Goal: Transaction & Acquisition: Download file/media

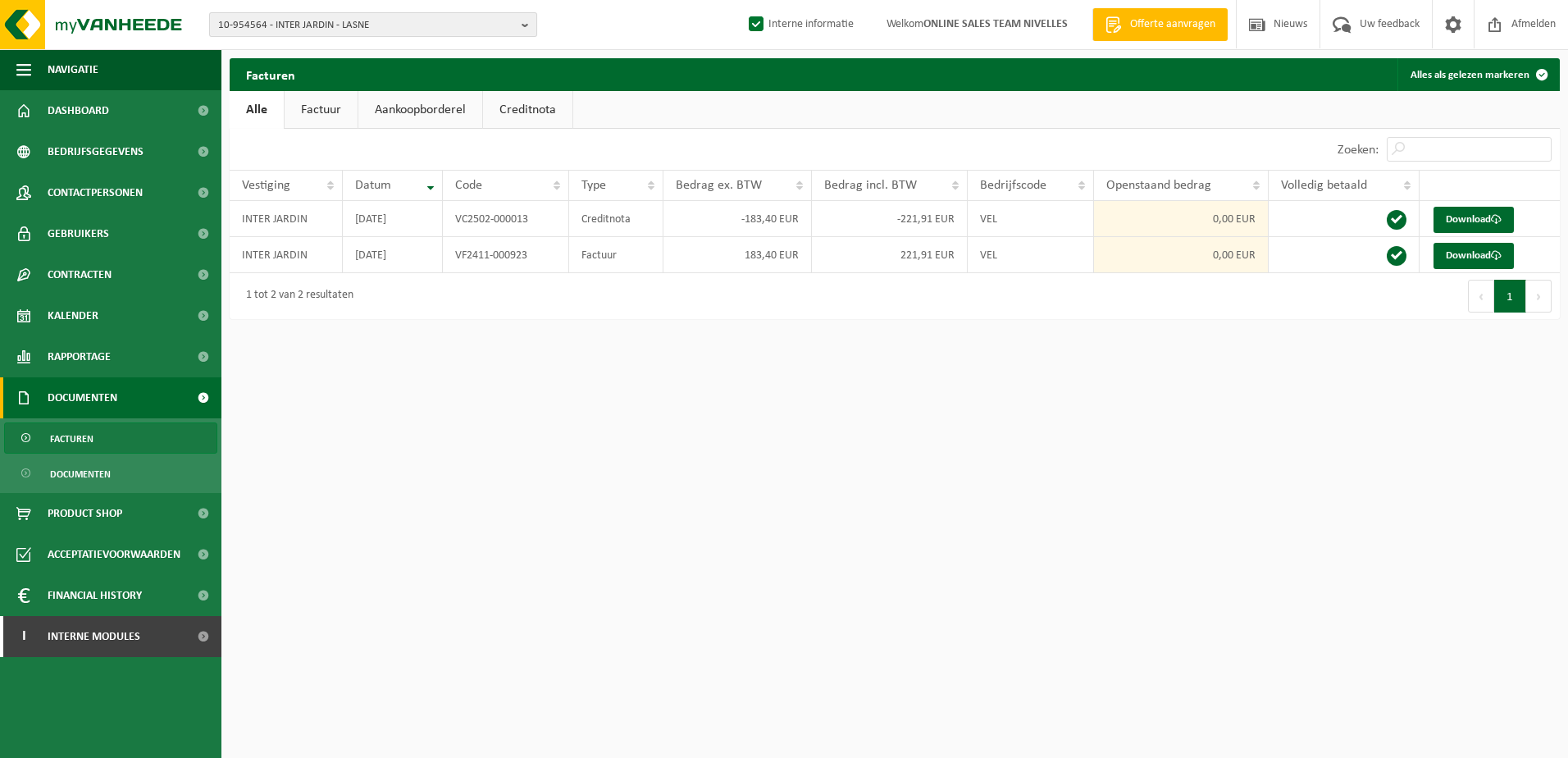
click at [514, 22] on span "10-954564 - INTER JARDIN - LASNE" at bounding box center [366, 25] width 297 height 24
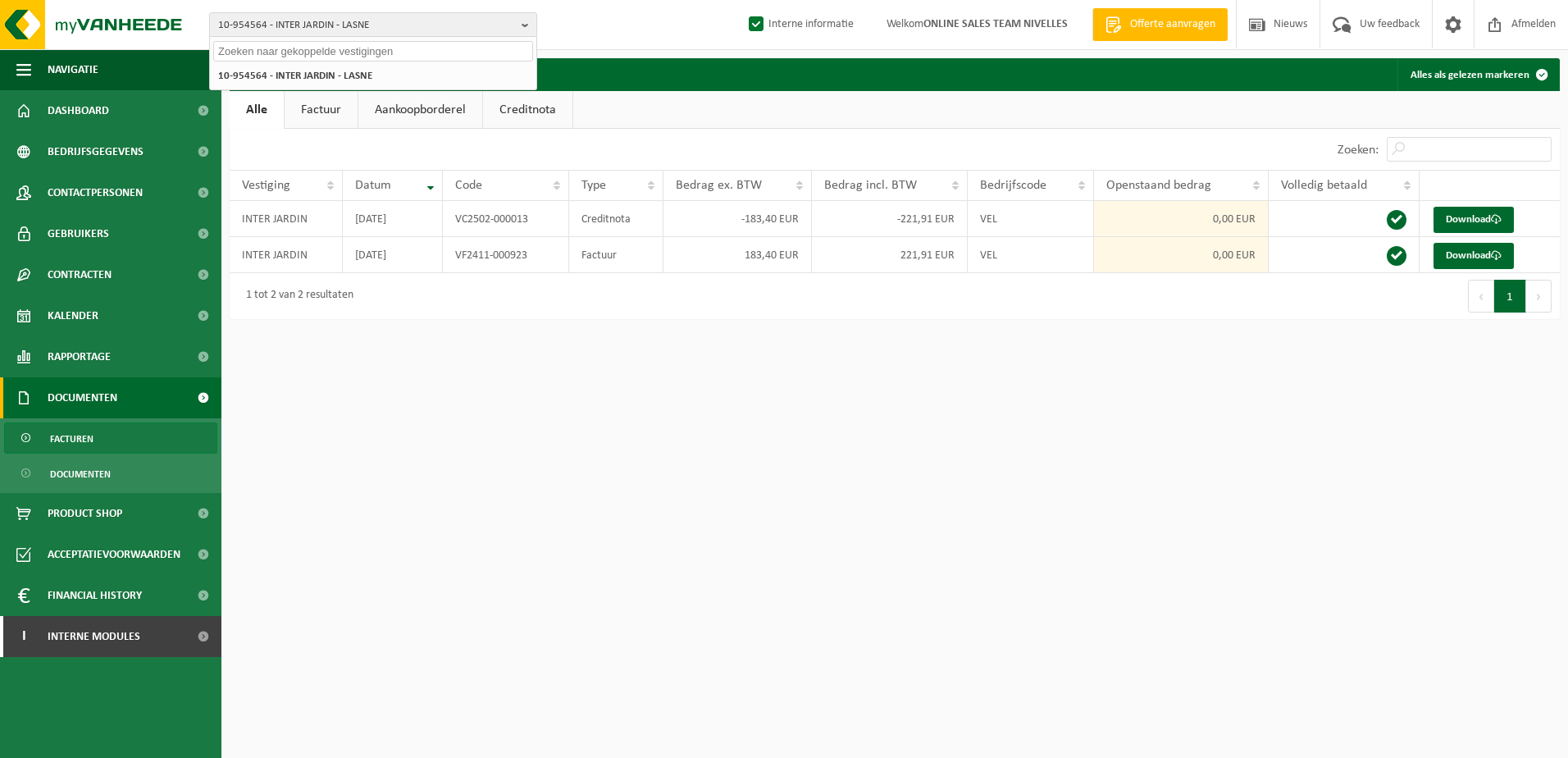
click at [485, 53] on input "text" at bounding box center [373, 51] width 320 height 20
paste input "10-953576"
type input "10-953576"
click at [463, 75] on li "10-953576 - GESTIDO - SCHAERBEEK" at bounding box center [373, 75] width 320 height 20
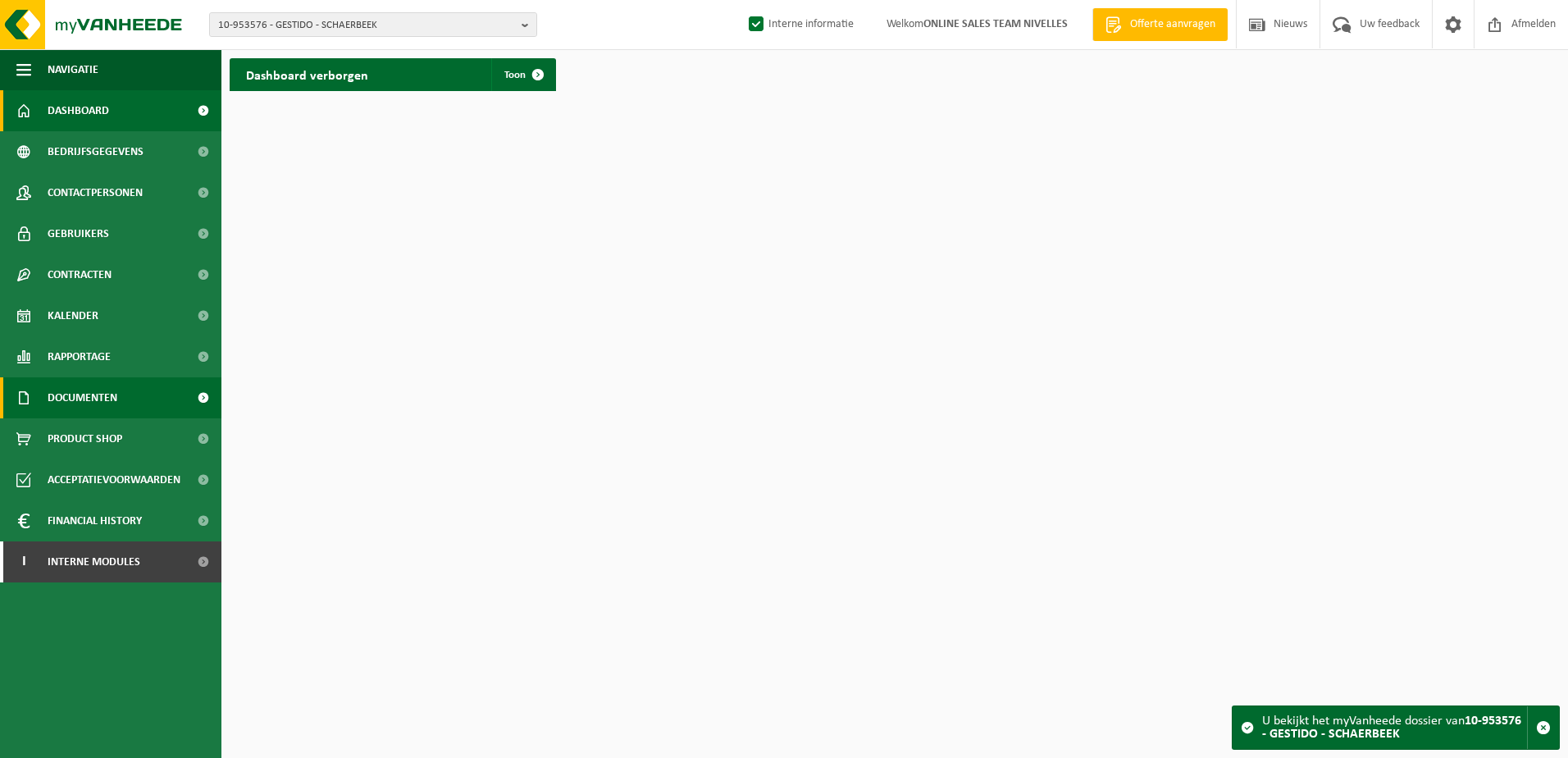
click at [112, 391] on span "Documenten" at bounding box center [82, 398] width 70 height 41
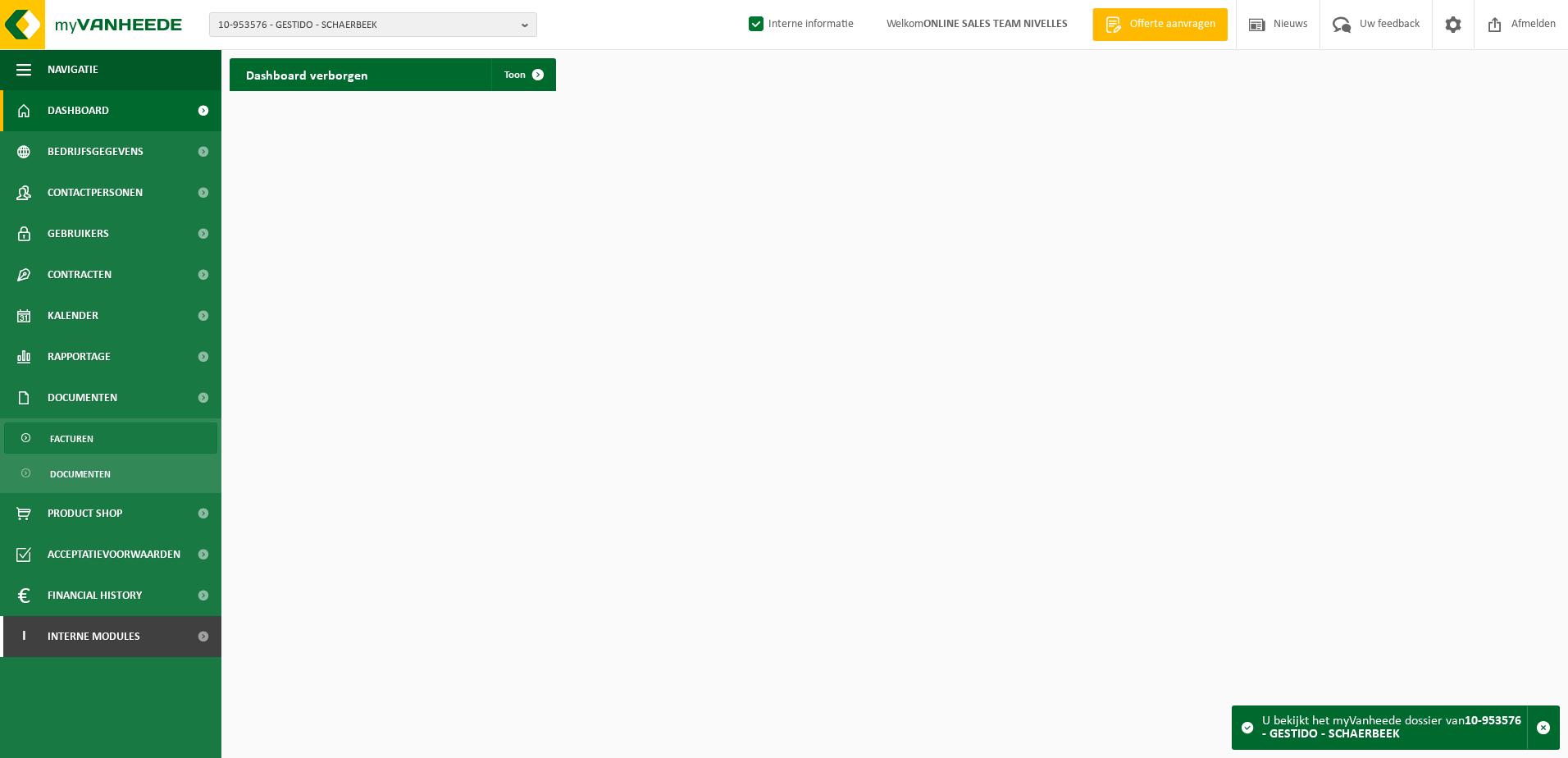
click at [108, 427] on link "Facturen" at bounding box center [110, 438] width 213 height 31
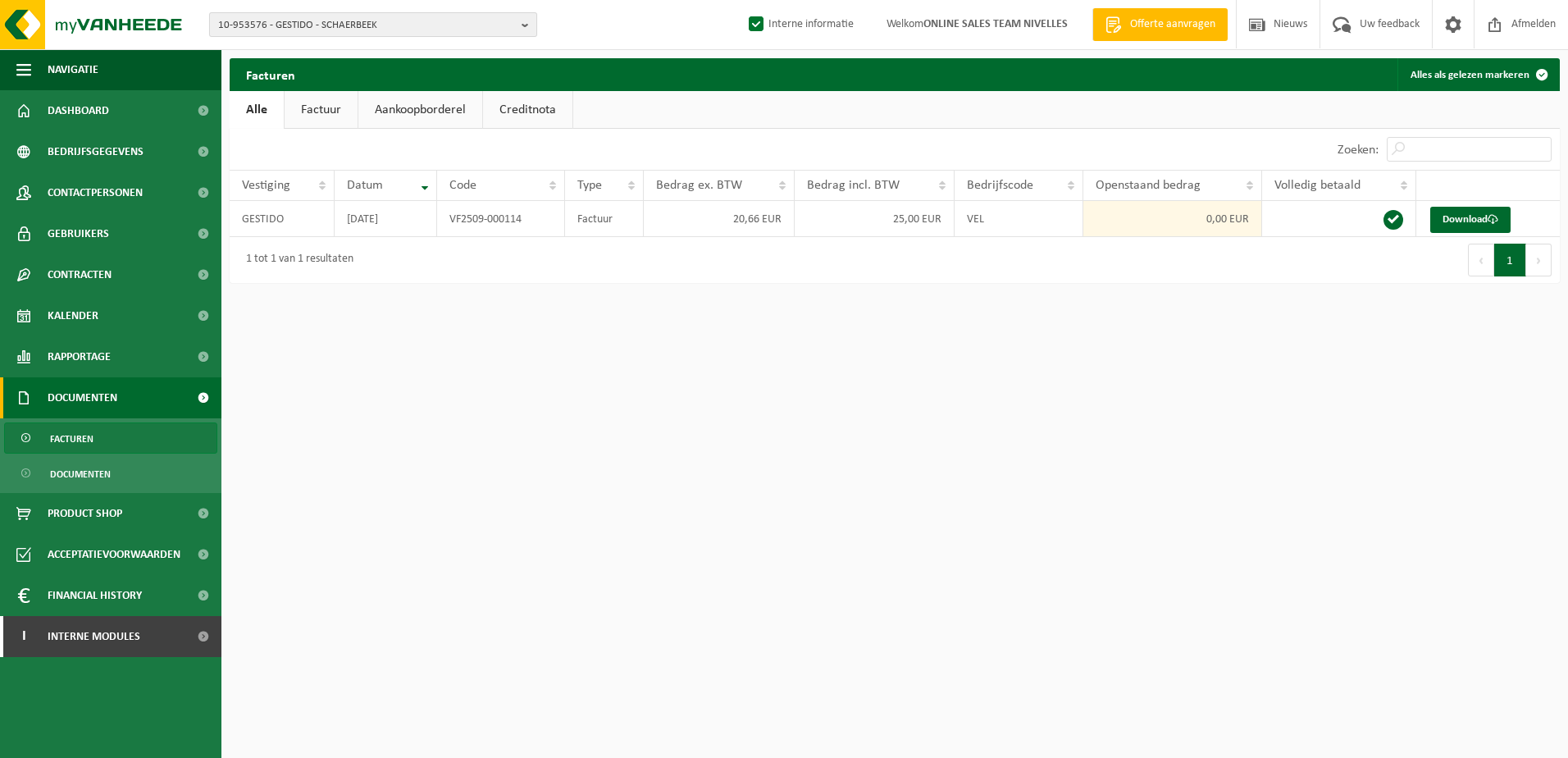
click at [521, 27] on b "button" at bounding box center [529, 24] width 15 height 23
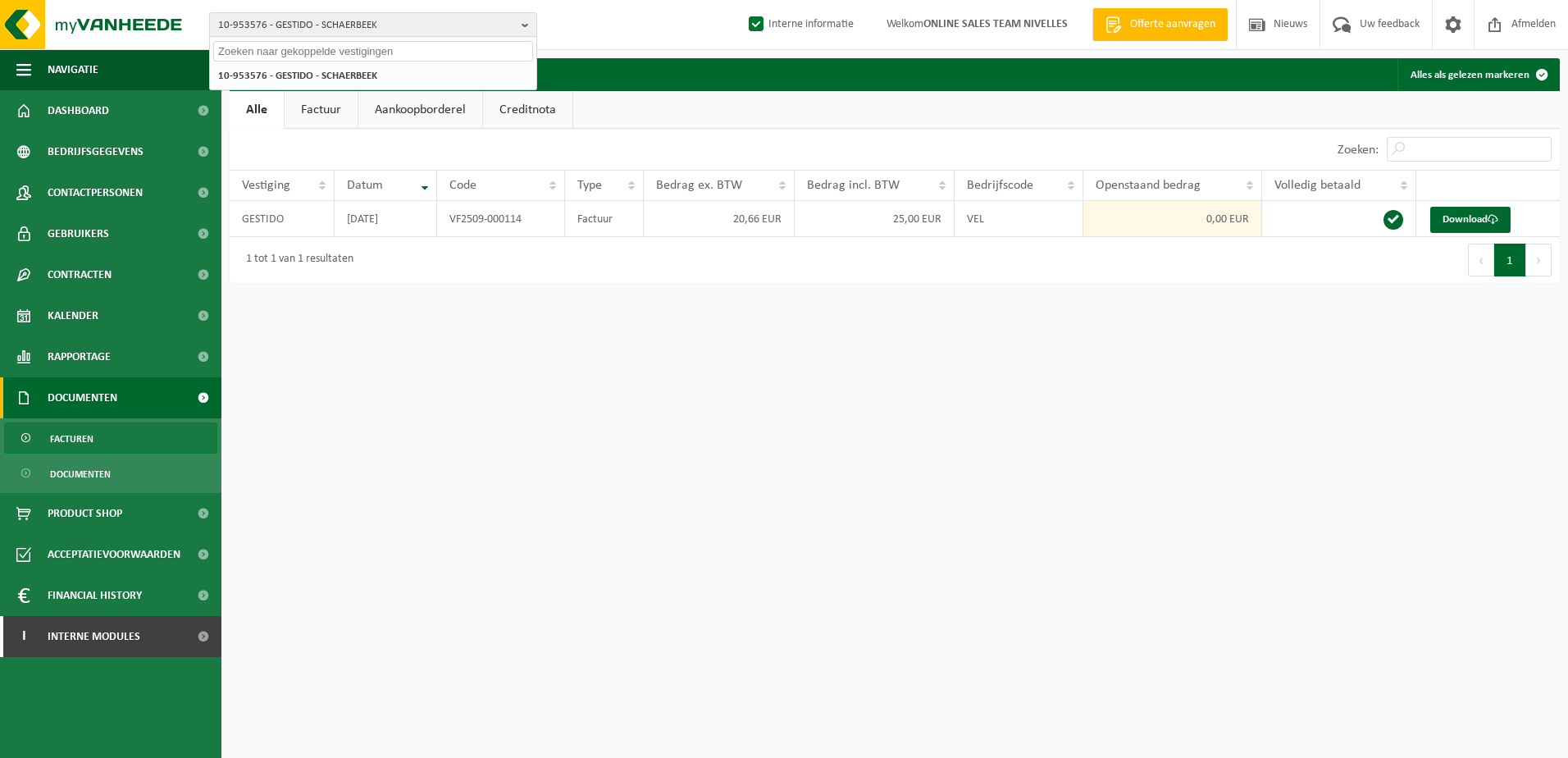
click at [415, 45] on input "text" at bounding box center [373, 51] width 320 height 20
paste input "10-990721"
type input "10-990721"
click at [396, 74] on li "10-990721 - TESTA PAULINE - NIVELLES" at bounding box center [373, 75] width 320 height 20
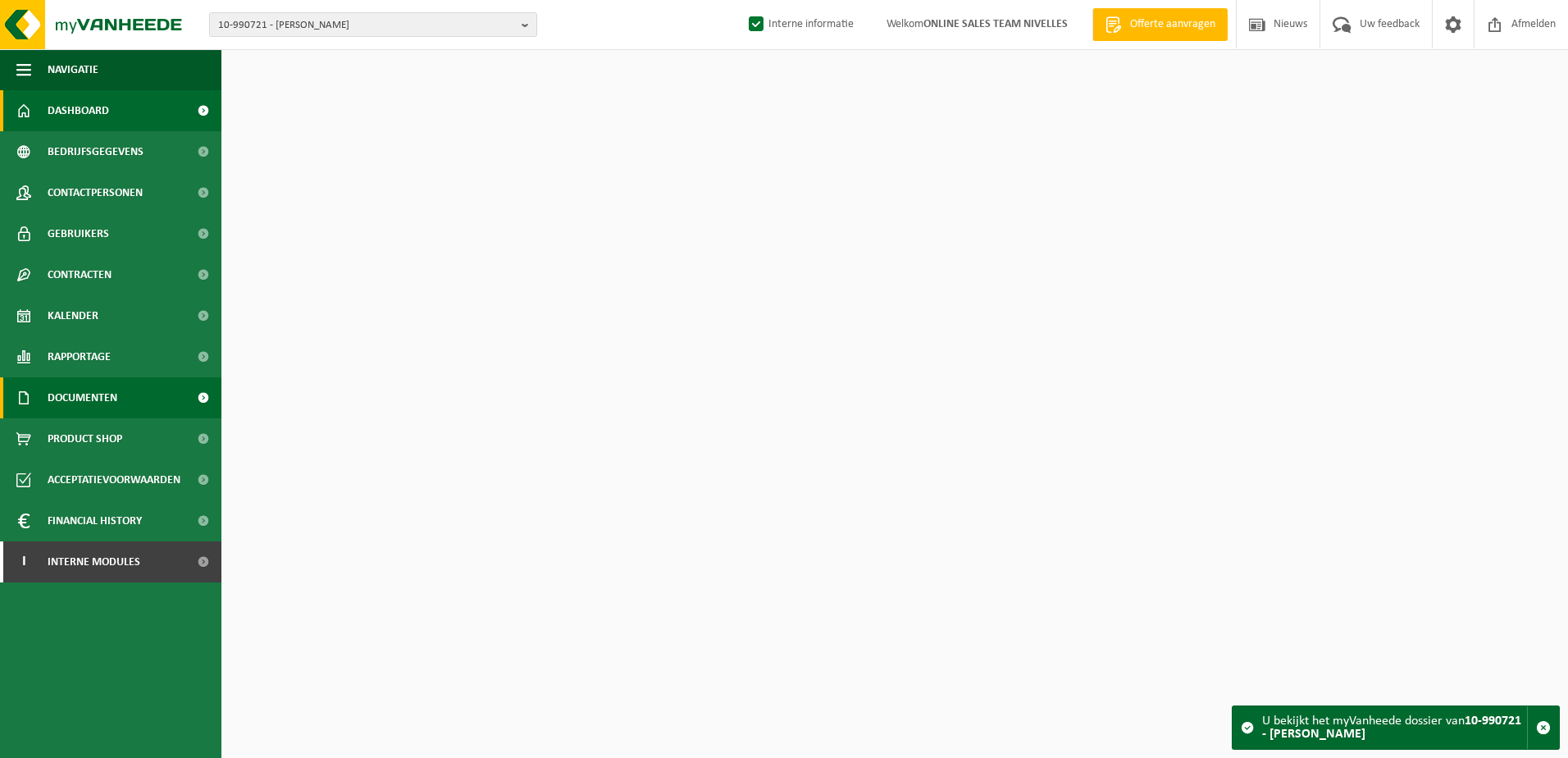
click at [124, 404] on link "Documenten" at bounding box center [111, 398] width 222 height 41
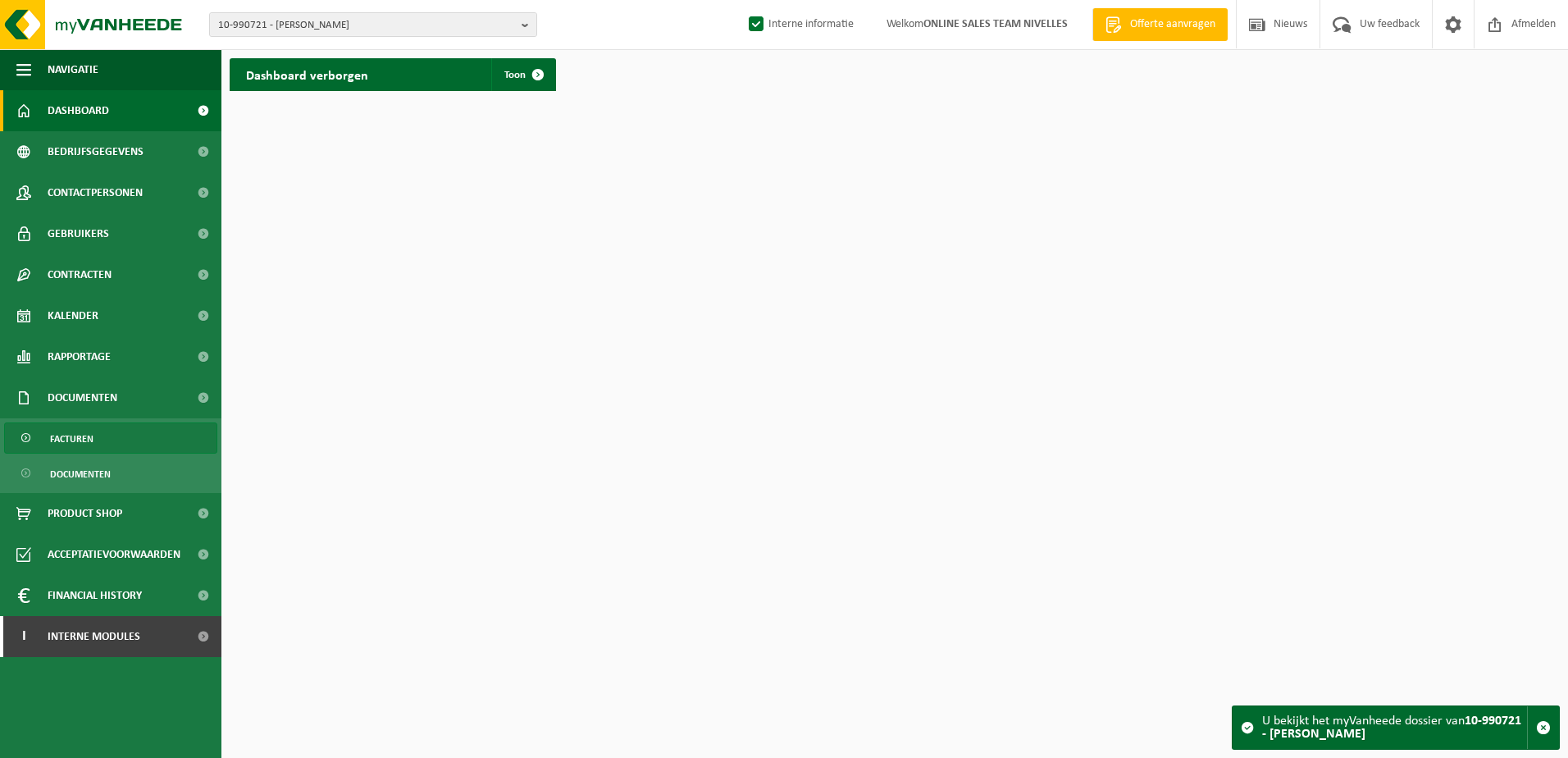
click at [124, 426] on link "Facturen" at bounding box center [110, 438] width 213 height 31
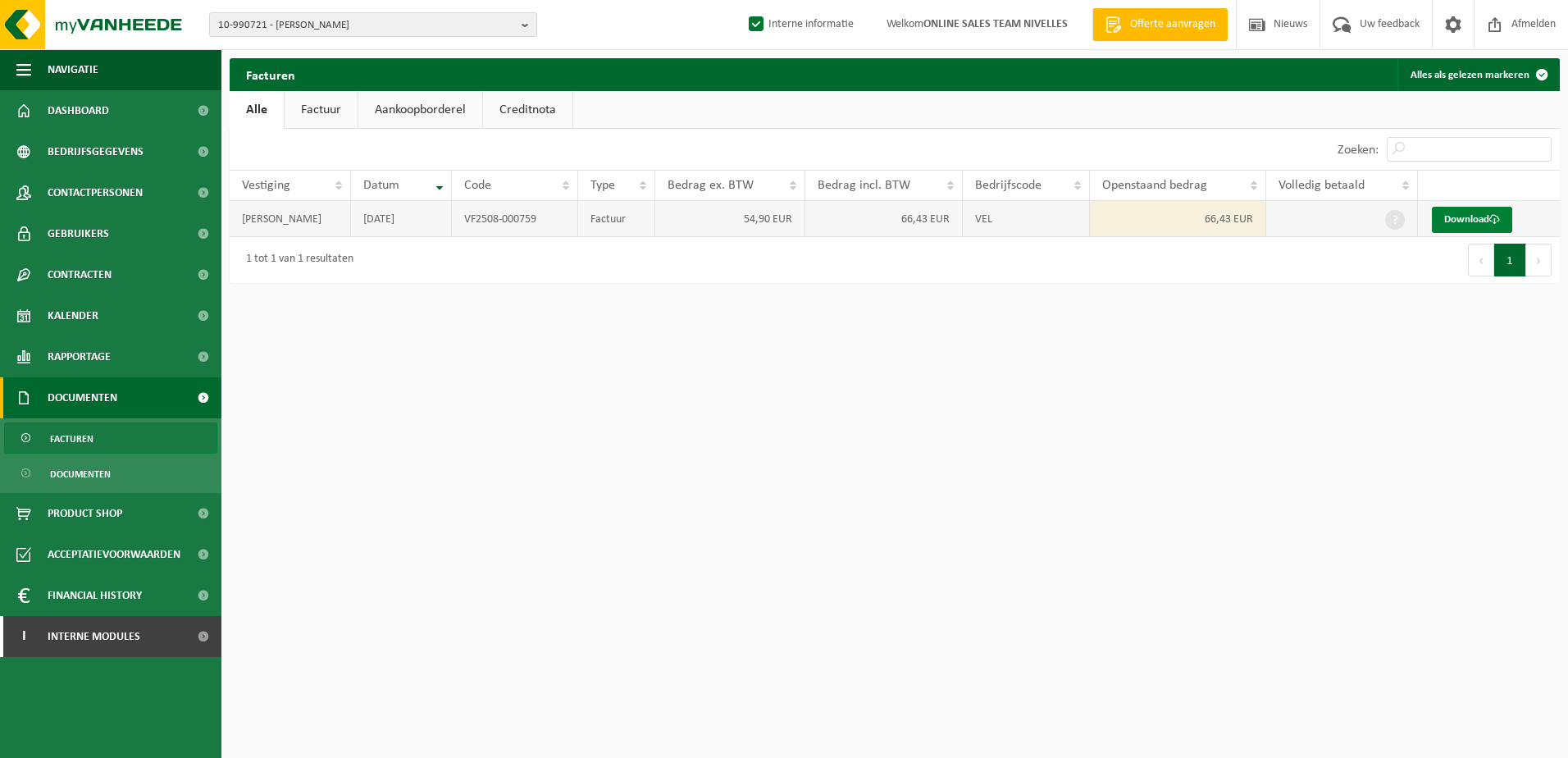
click at [1483, 213] on link "Download" at bounding box center [1472, 220] width 80 height 26
click at [525, 27] on b "button" at bounding box center [529, 24] width 15 height 23
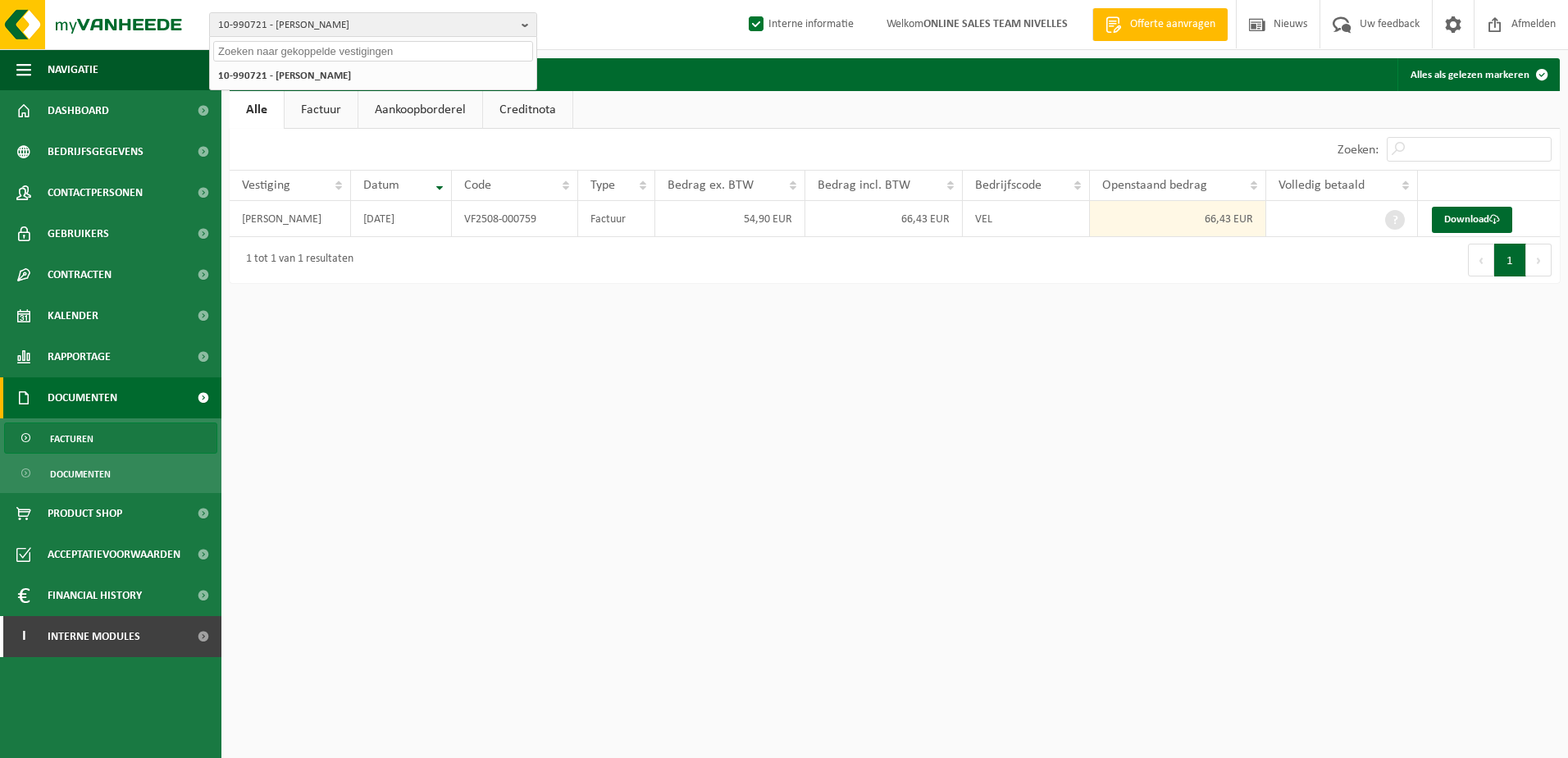
click at [451, 47] on input "text" at bounding box center [373, 51] width 320 height 20
paste input "10-982430"
type input "10-982430"
click at [426, 72] on li "10-982430 - MGR CONSTRUCT SCRL - NIVELLES" at bounding box center [373, 75] width 320 height 20
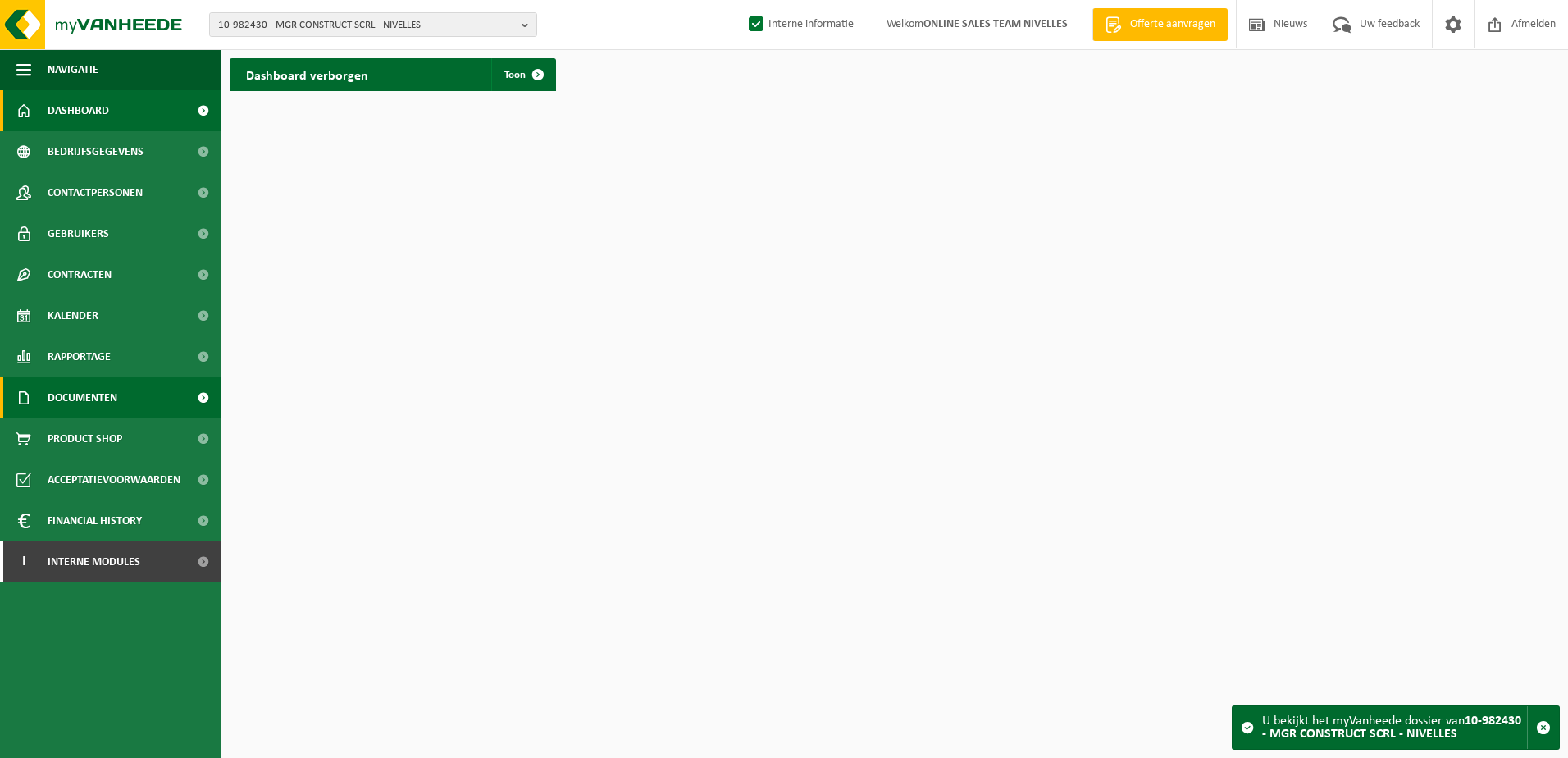
click at [101, 392] on span "Documenten" at bounding box center [82, 398] width 70 height 41
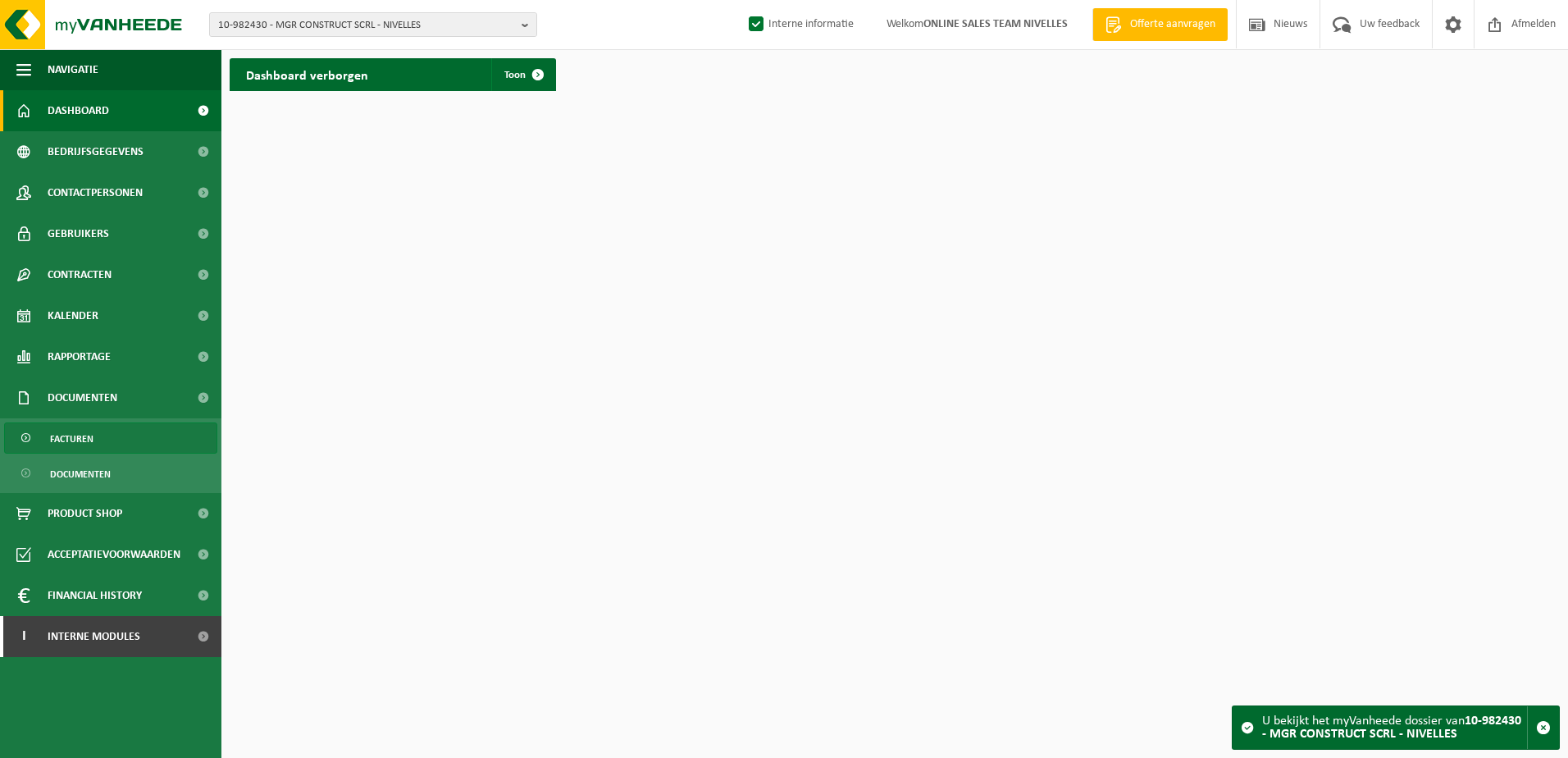
click at [116, 436] on link "Facturen" at bounding box center [110, 438] width 213 height 31
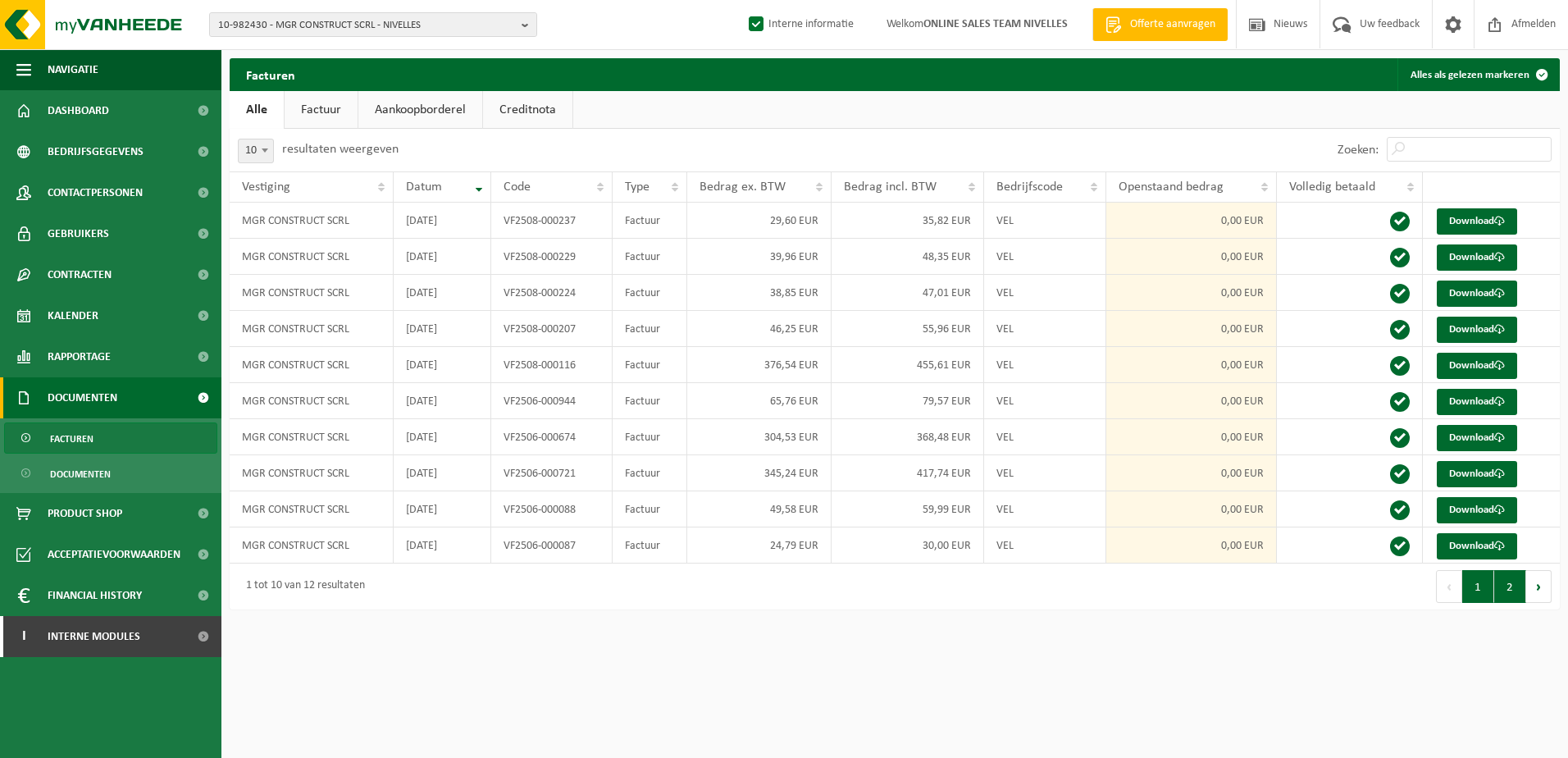
click at [1509, 598] on button "2" at bounding box center [1510, 586] width 32 height 33
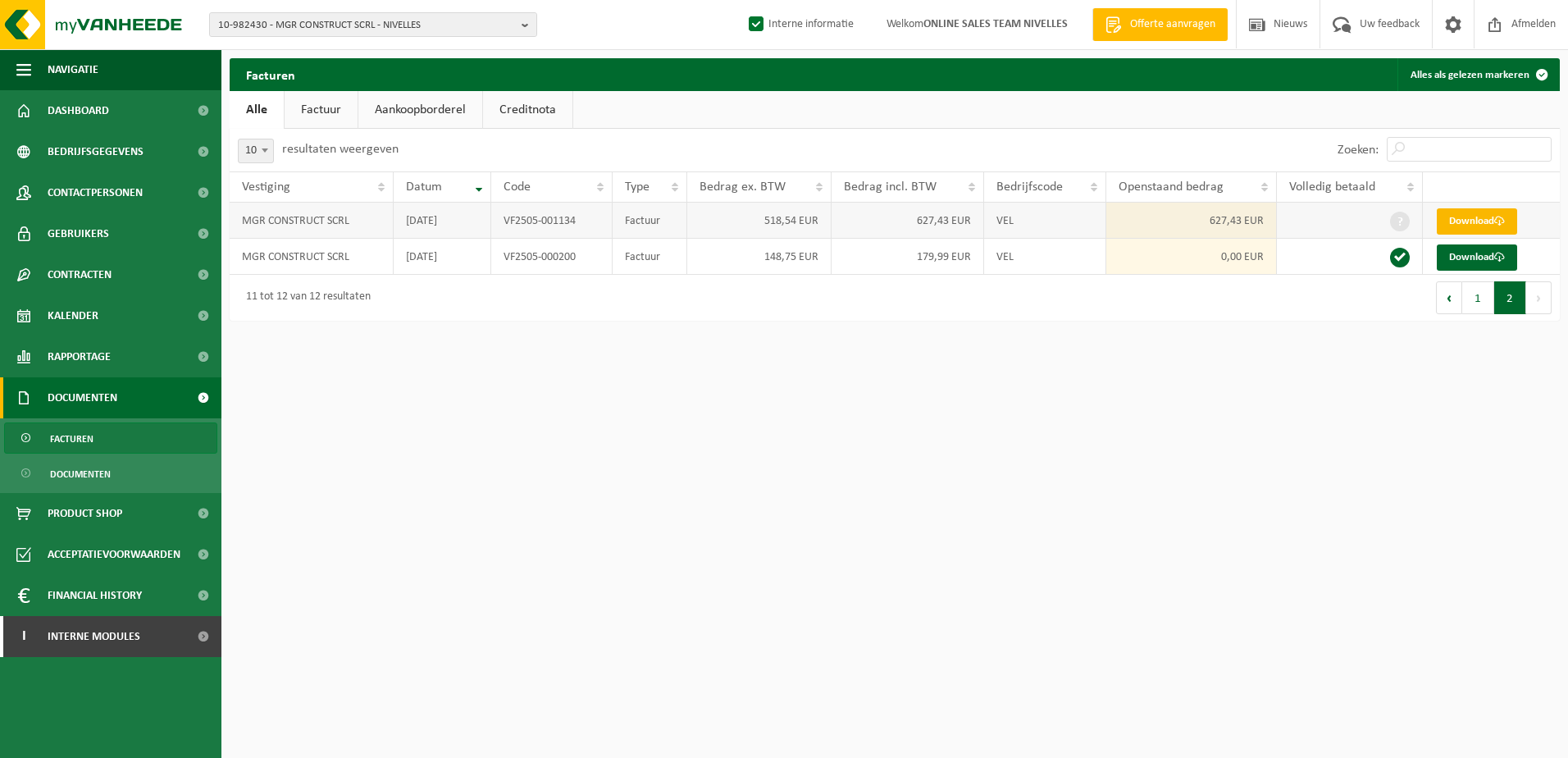
click at [1477, 220] on link "Download" at bounding box center [1477, 222] width 80 height 26
click at [1468, 302] on button "1" at bounding box center [1479, 297] width 32 height 33
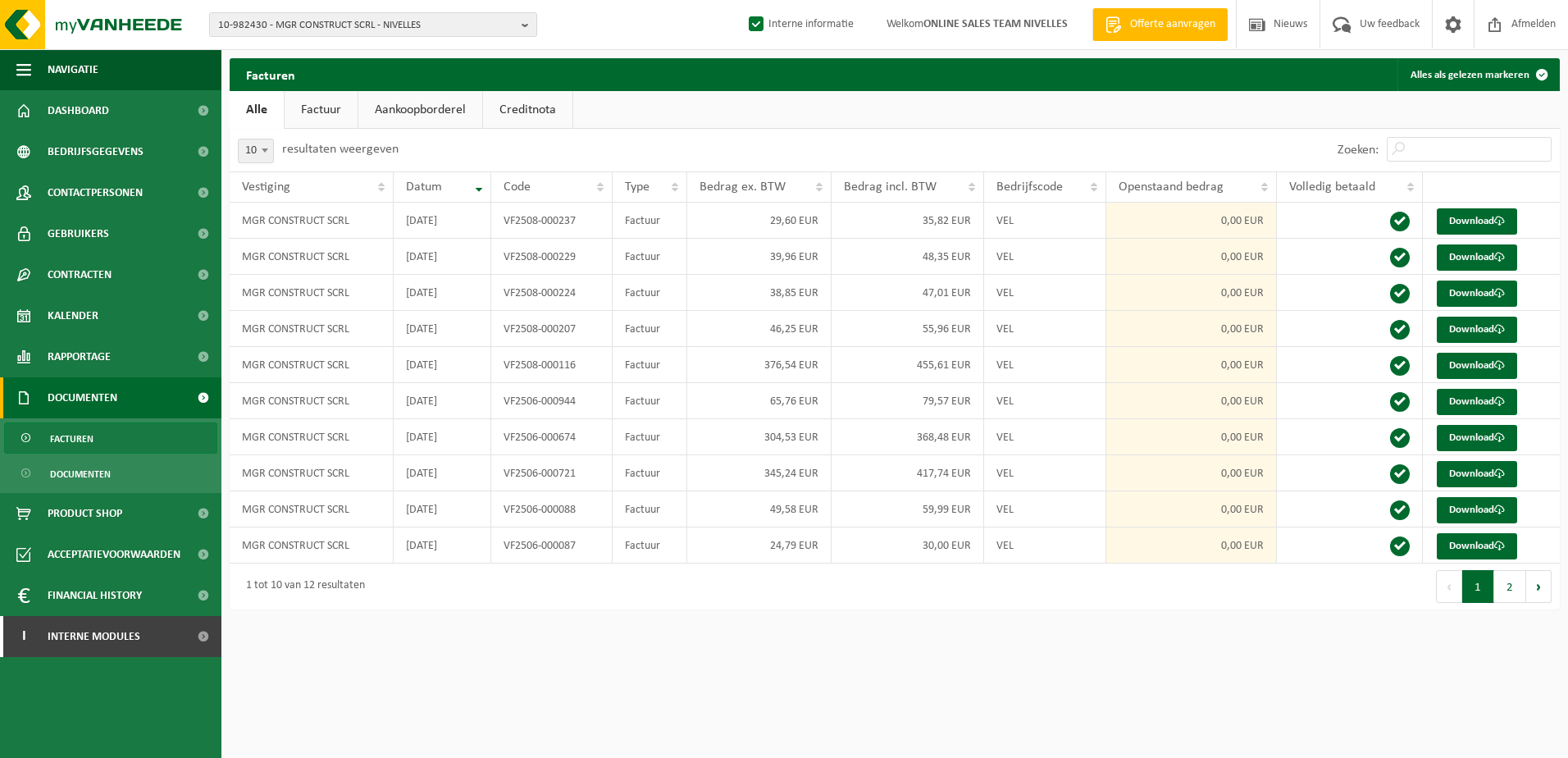
click at [520, 118] on link "Creditnota" at bounding box center [528, 110] width 89 height 38
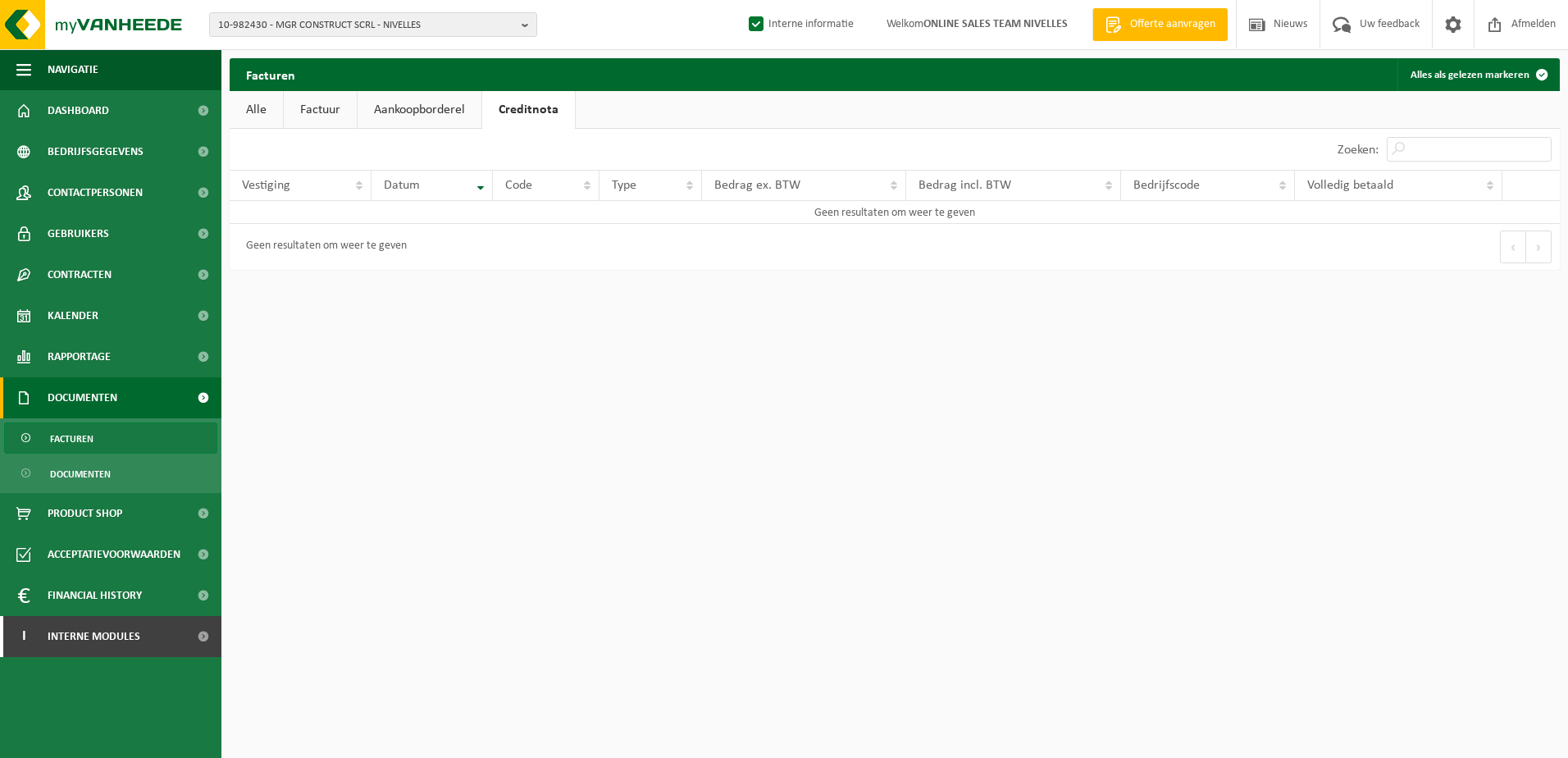
click at [320, 113] on link "Factuur" at bounding box center [320, 110] width 73 height 38
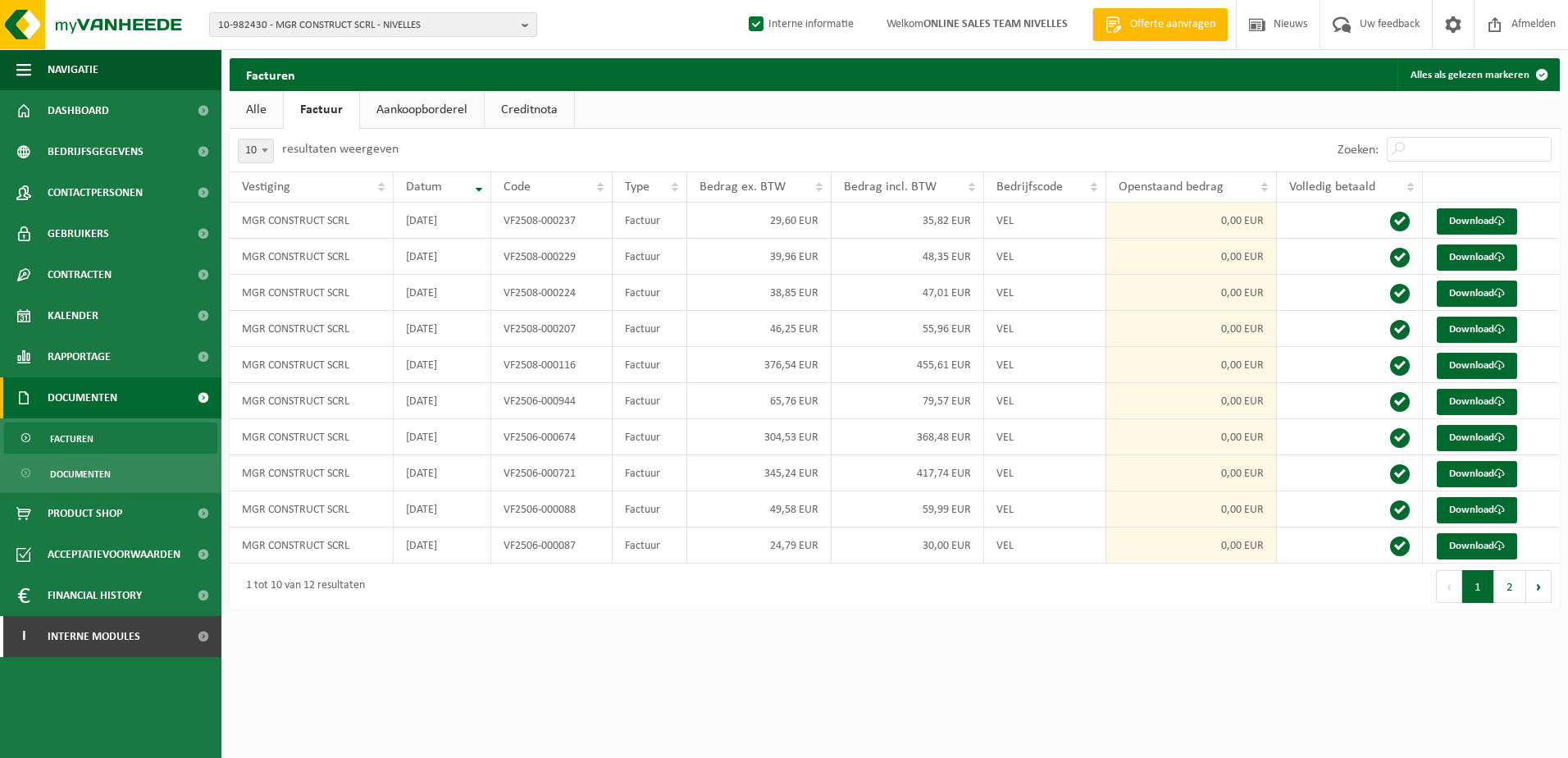
click at [253, 102] on link "Alle" at bounding box center [256, 110] width 53 height 38
click at [528, 28] on b "button" at bounding box center [529, 24] width 15 height 23
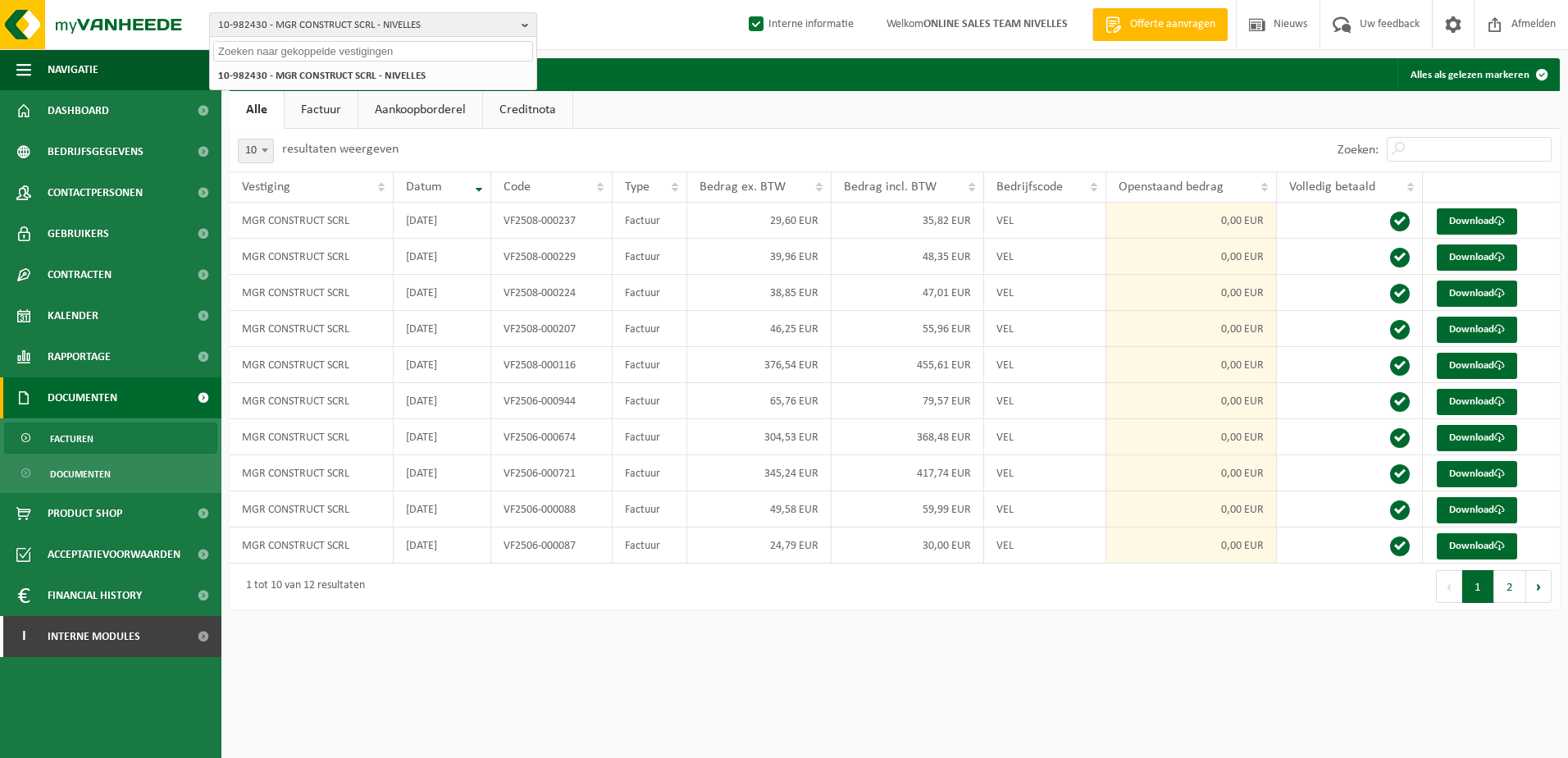
click at [419, 53] on input "text" at bounding box center [373, 51] width 320 height 20
paste input "10-976976"
type input "10-976976"
click at [391, 74] on li "10-976976 - EKLOZIO SRL - NAMUR" at bounding box center [373, 75] width 320 height 20
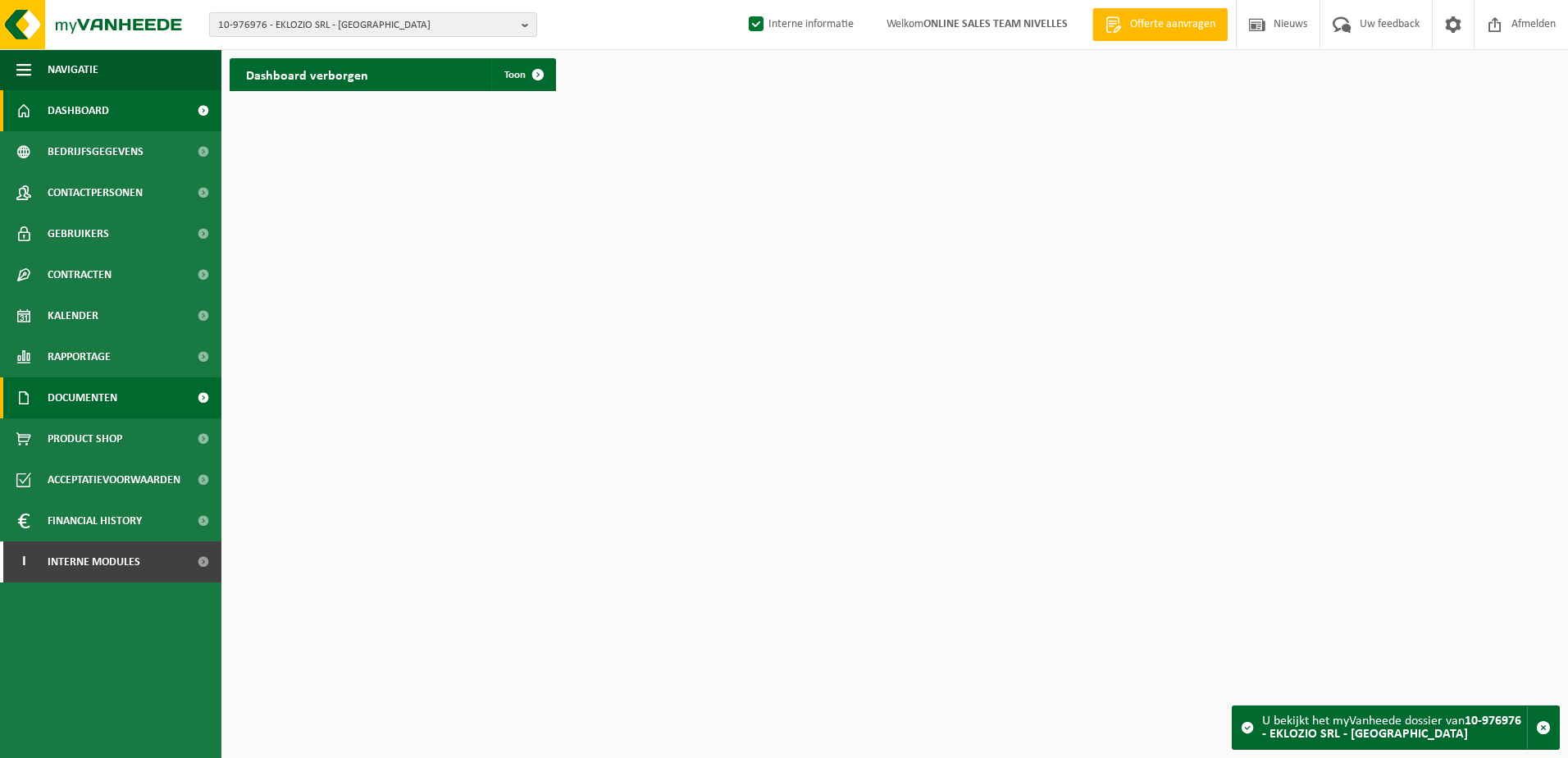
click at [120, 389] on link "Documenten" at bounding box center [111, 398] width 222 height 41
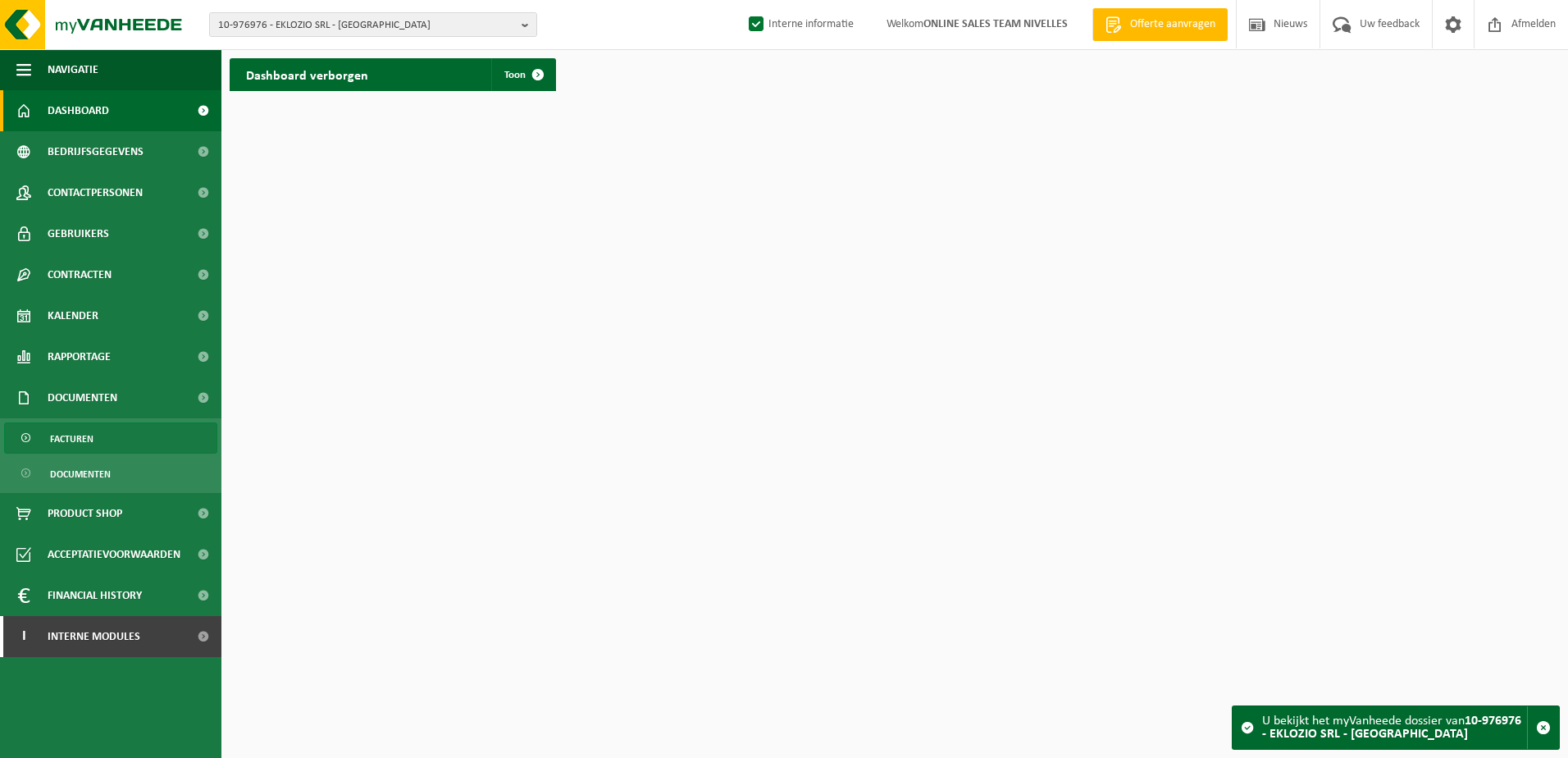
click at [124, 444] on link "Facturen" at bounding box center [110, 438] width 213 height 31
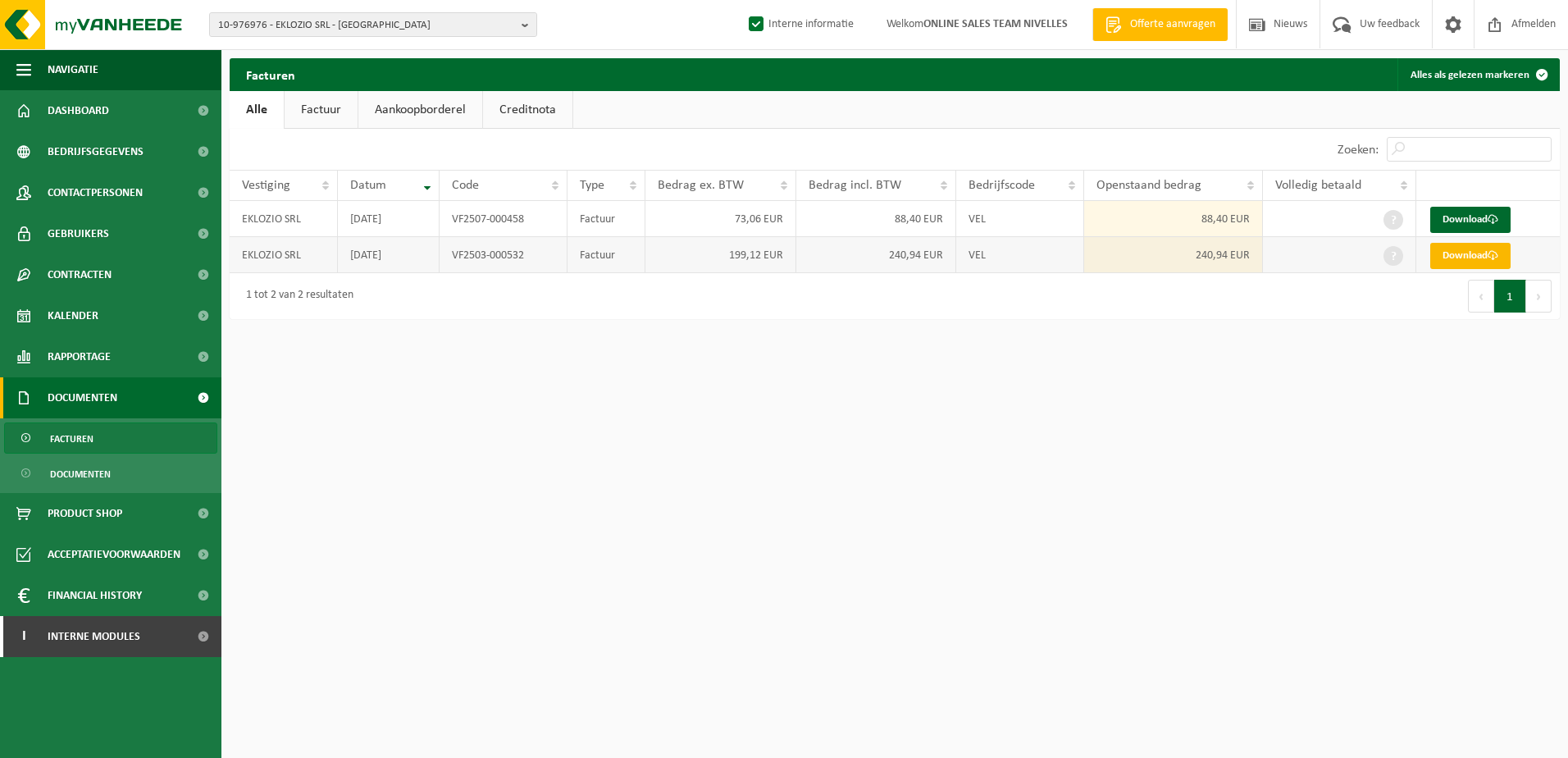
click at [1476, 253] on link "Download" at bounding box center [1470, 256] width 80 height 26
click at [1447, 223] on link "Download" at bounding box center [1470, 220] width 80 height 26
click at [1060, 484] on html "10-976976 - EKLOZIO SRL - [GEOGRAPHIC_DATA] 10-976976 - EKLOZIO SRL - [GEOGRAPH…" at bounding box center [784, 379] width 1568 height 758
click at [1075, 396] on html "10-976976 - EKLOZIO SRL - [GEOGRAPHIC_DATA] 10-976976 - EKLOZIO SRL - [GEOGRAPH…" at bounding box center [784, 379] width 1568 height 758
click at [601, 489] on html "10-976976 - EKLOZIO SRL - [GEOGRAPHIC_DATA] 10-976976 - EKLOZIO SRL - [GEOGRAPH…" at bounding box center [784, 379] width 1568 height 758
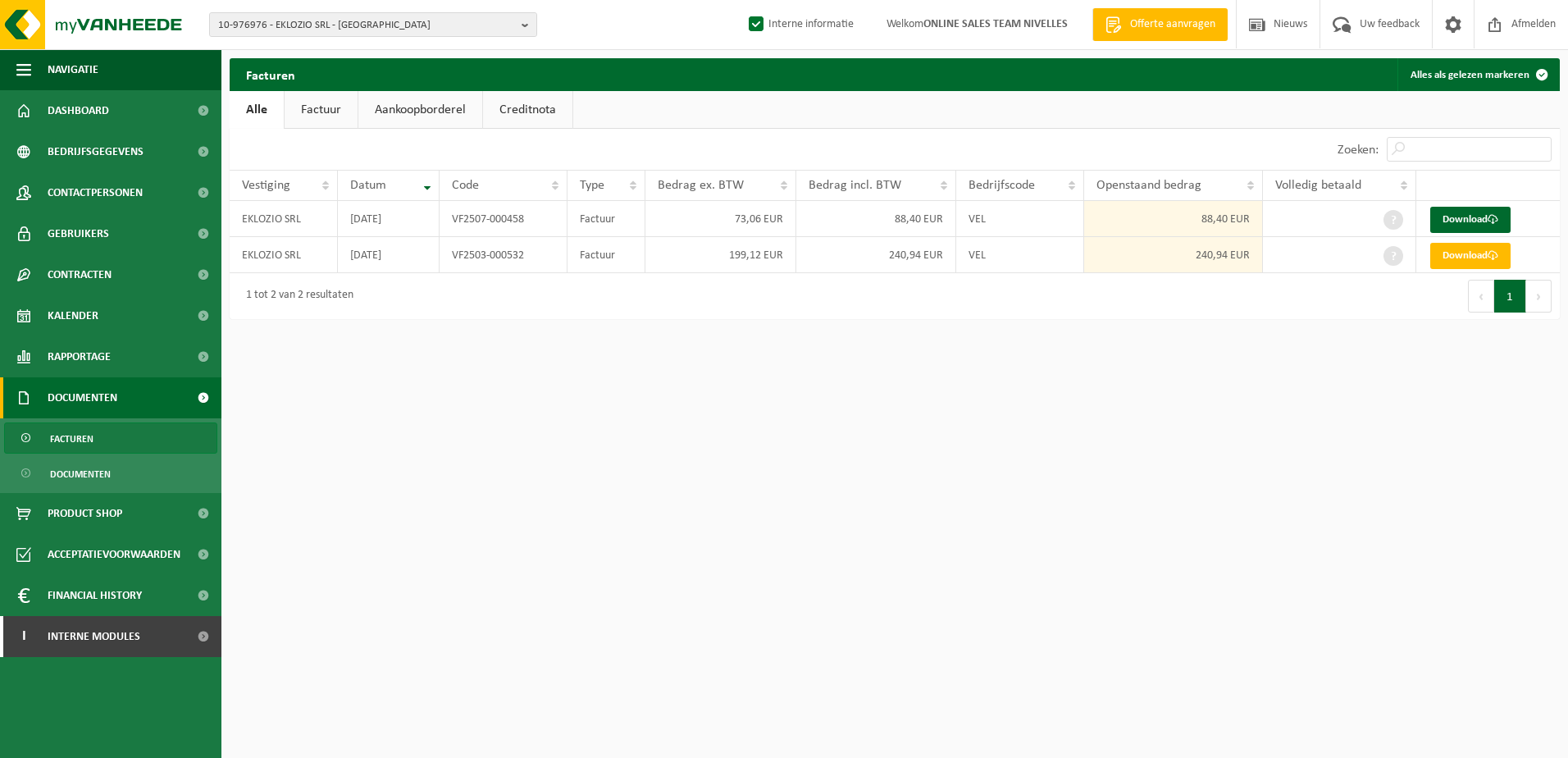
click at [1064, 463] on html "10-976976 - EKLOZIO SRL - [GEOGRAPHIC_DATA] 10-976976 - EKLOZIO SRL - [GEOGRAPH…" at bounding box center [784, 379] width 1568 height 758
click at [1408, 442] on html "10-976976 - EKLOZIO SRL - [GEOGRAPHIC_DATA] 10-976976 - EKLOZIO SRL - [GEOGRAPH…" at bounding box center [784, 379] width 1568 height 758
